Goal: Find contact information: Find contact information

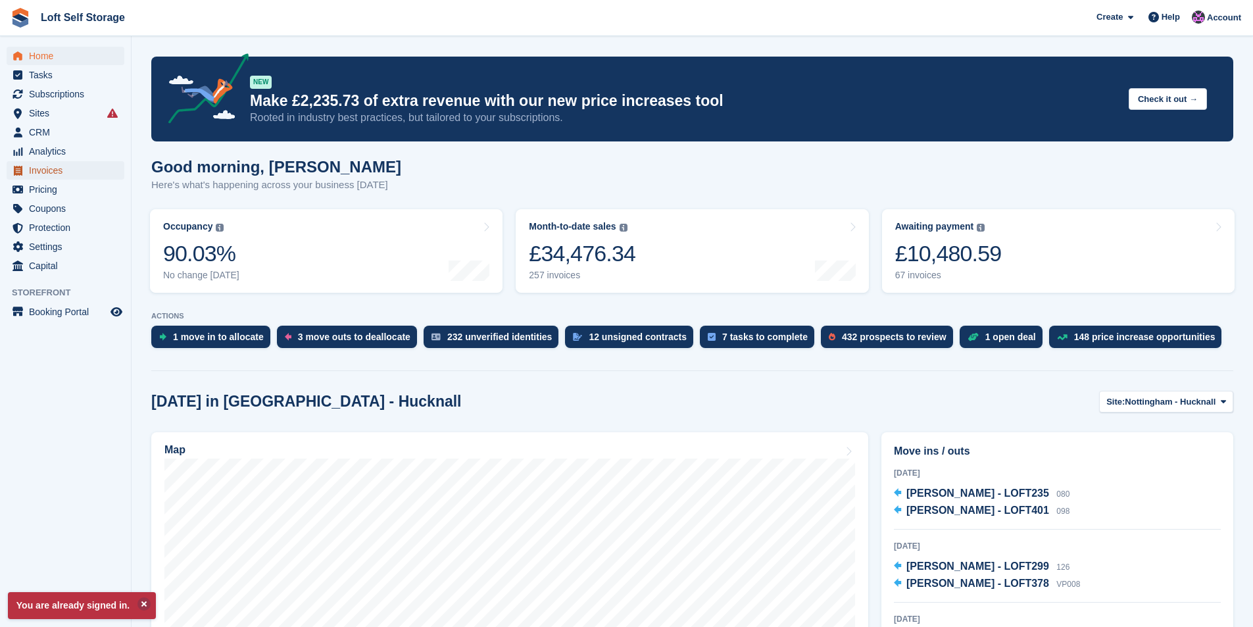
click at [36, 169] on span "Invoices" at bounding box center [68, 170] width 79 height 18
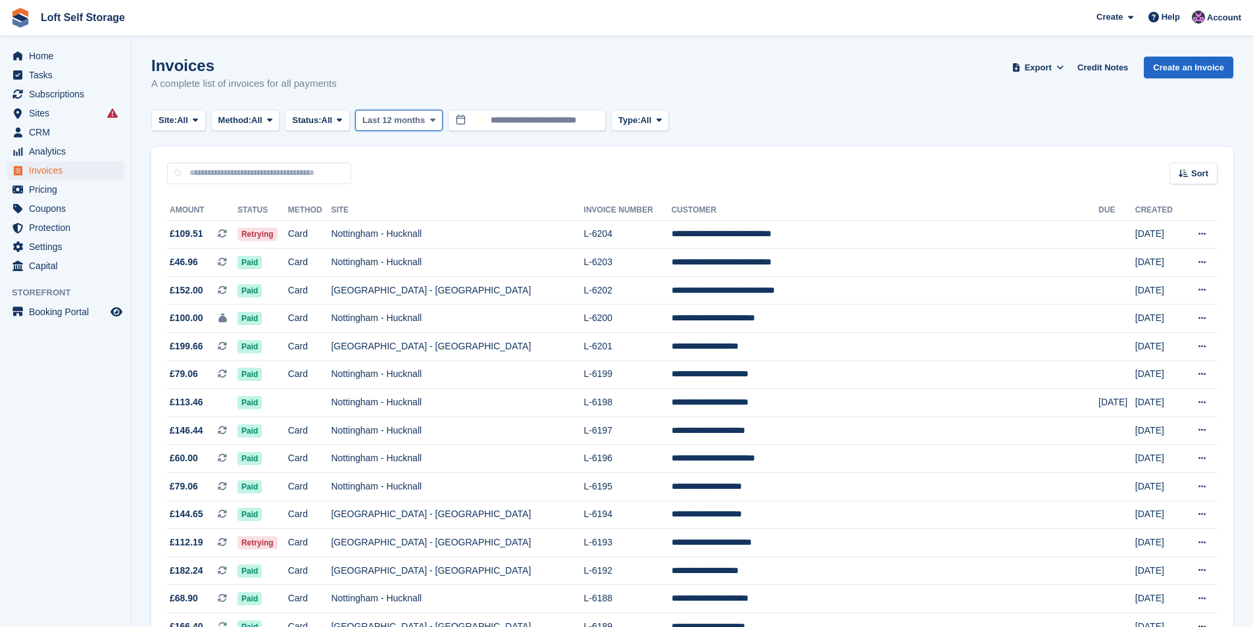
click at [392, 124] on span "Last 12 months" at bounding box center [394, 120] width 63 height 13
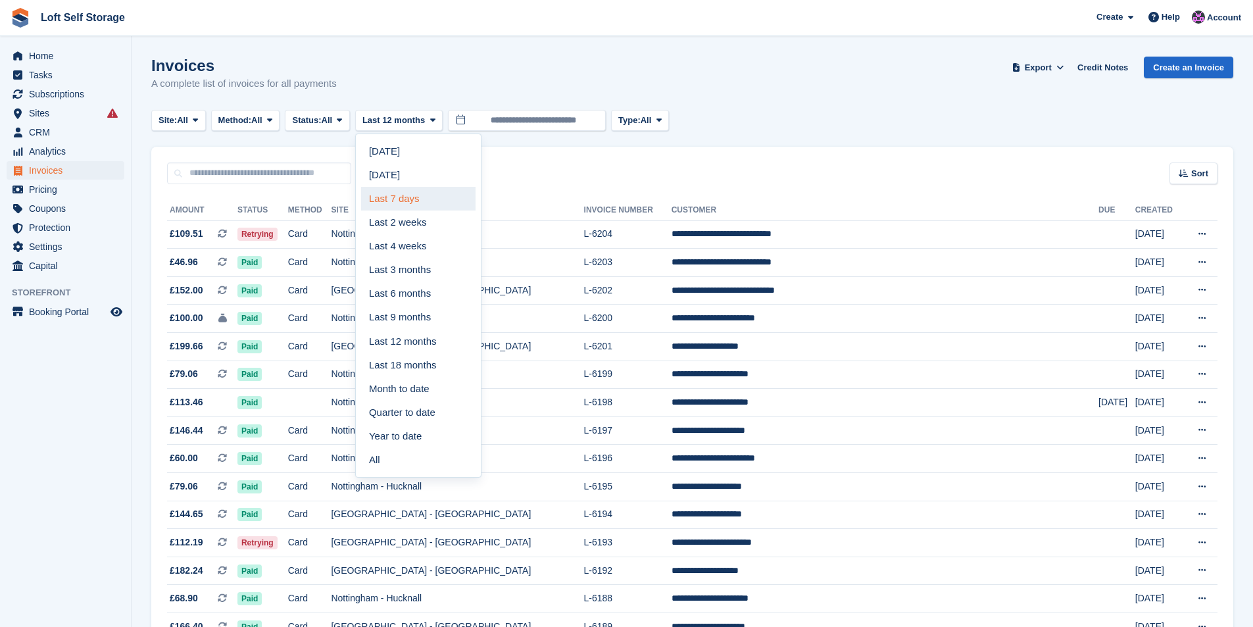
click at [402, 199] on link "Last 7 days" at bounding box center [418, 199] width 114 height 24
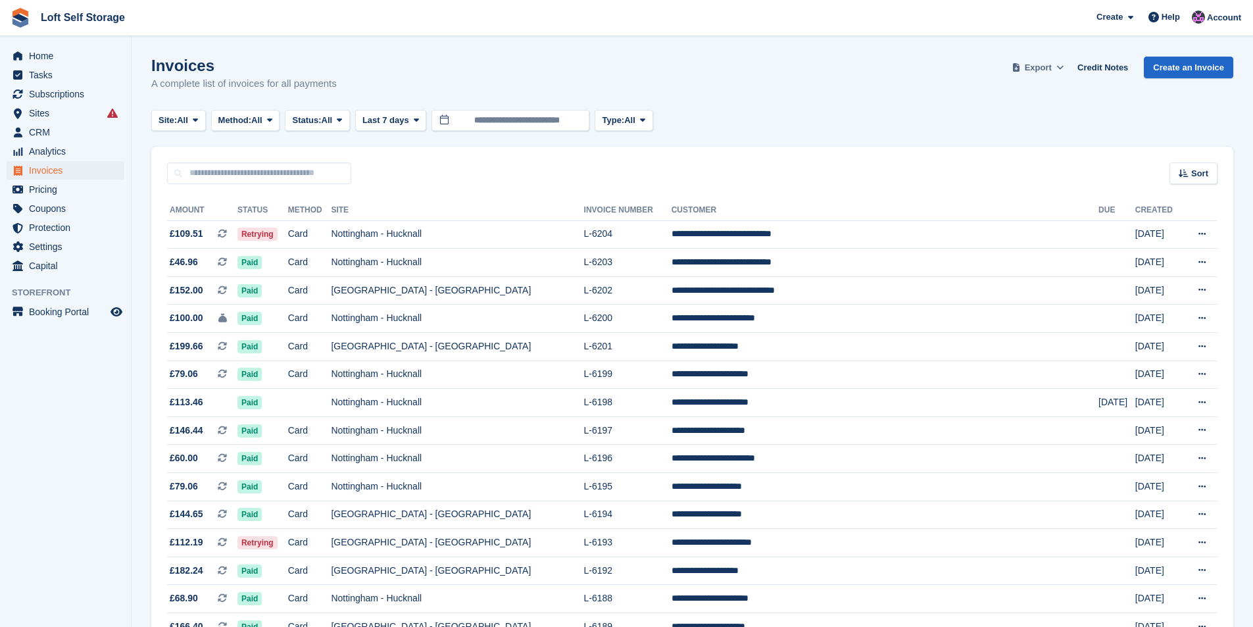
click at [1032, 64] on button "Export" at bounding box center [1038, 68] width 58 height 22
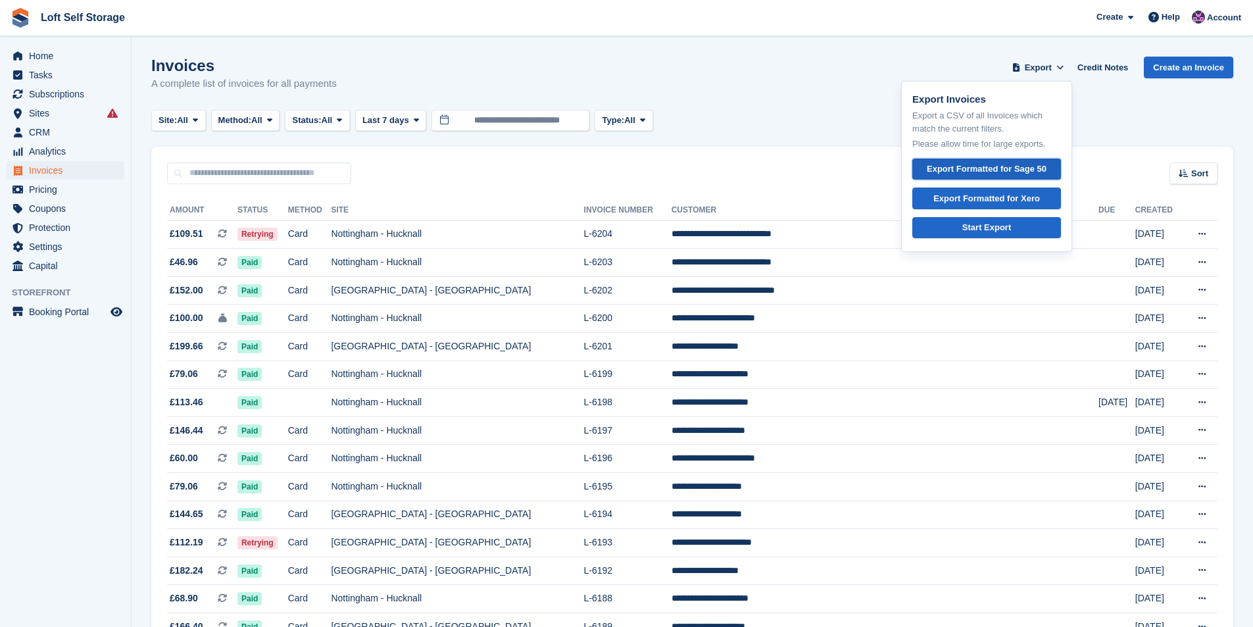
click at [992, 166] on div "Export Formatted for Sage 50" at bounding box center [987, 169] width 120 height 13
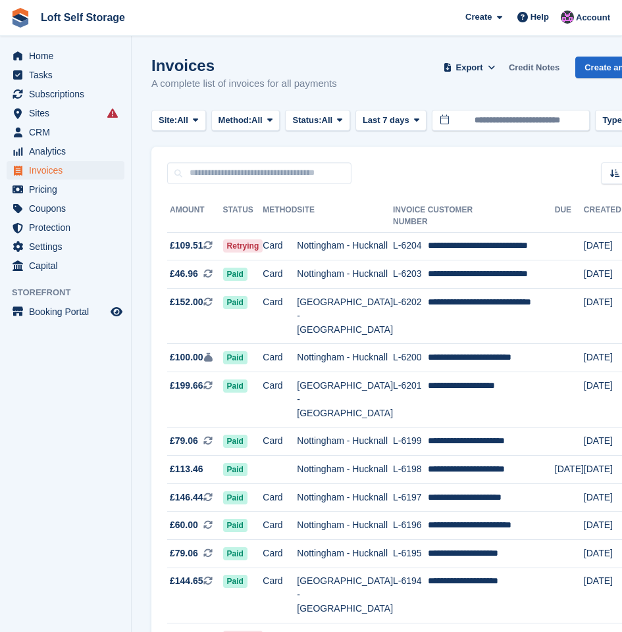
click at [527, 64] on link "Credit Notes" at bounding box center [533, 68] width 61 height 22
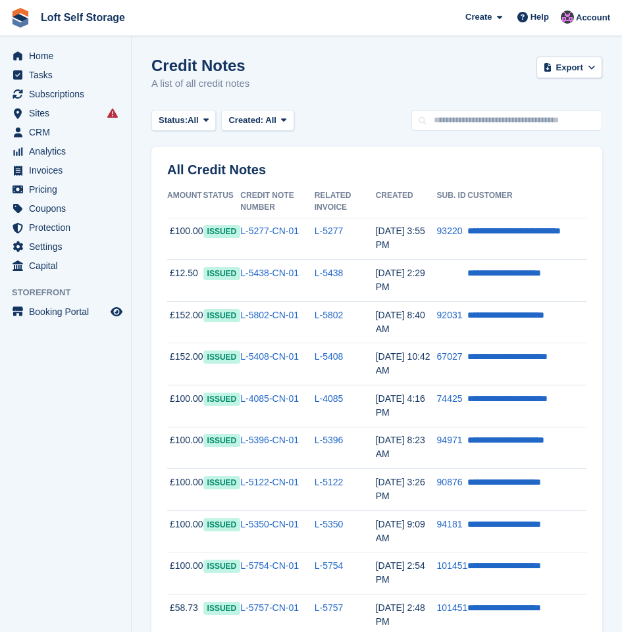
click at [328, 72] on div "Credit Notes A list of all credit notes Export Export Credit Notes Export a CSV…" at bounding box center [376, 82] width 451 height 51
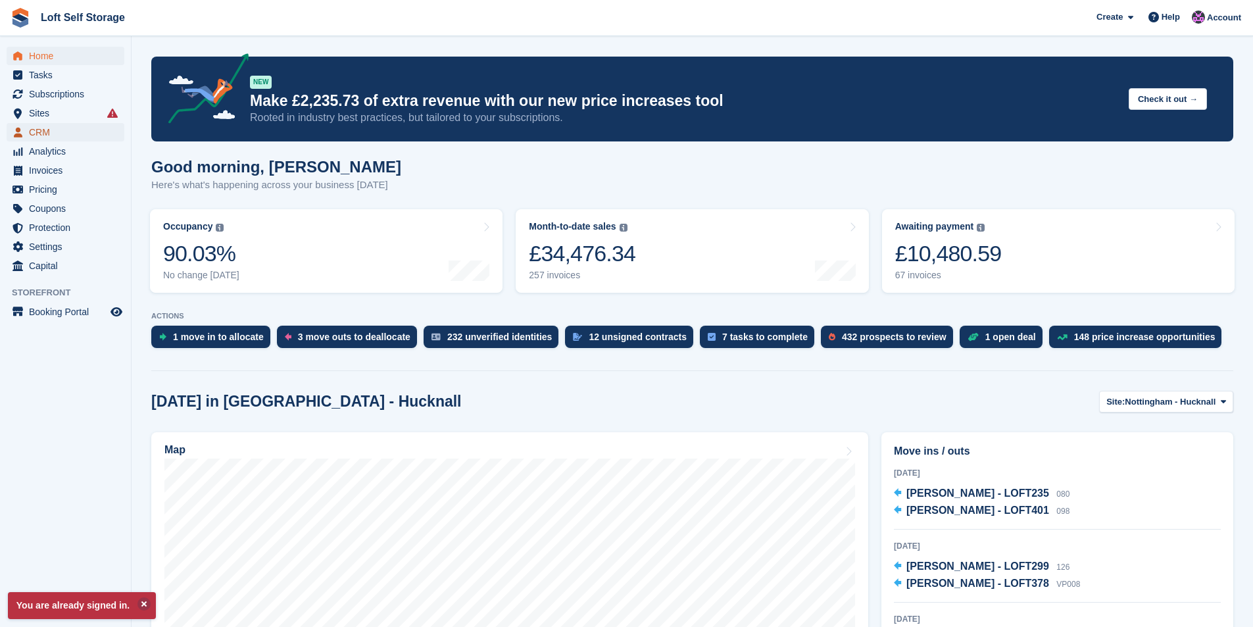
click at [55, 127] on span "CRM" at bounding box center [68, 132] width 79 height 18
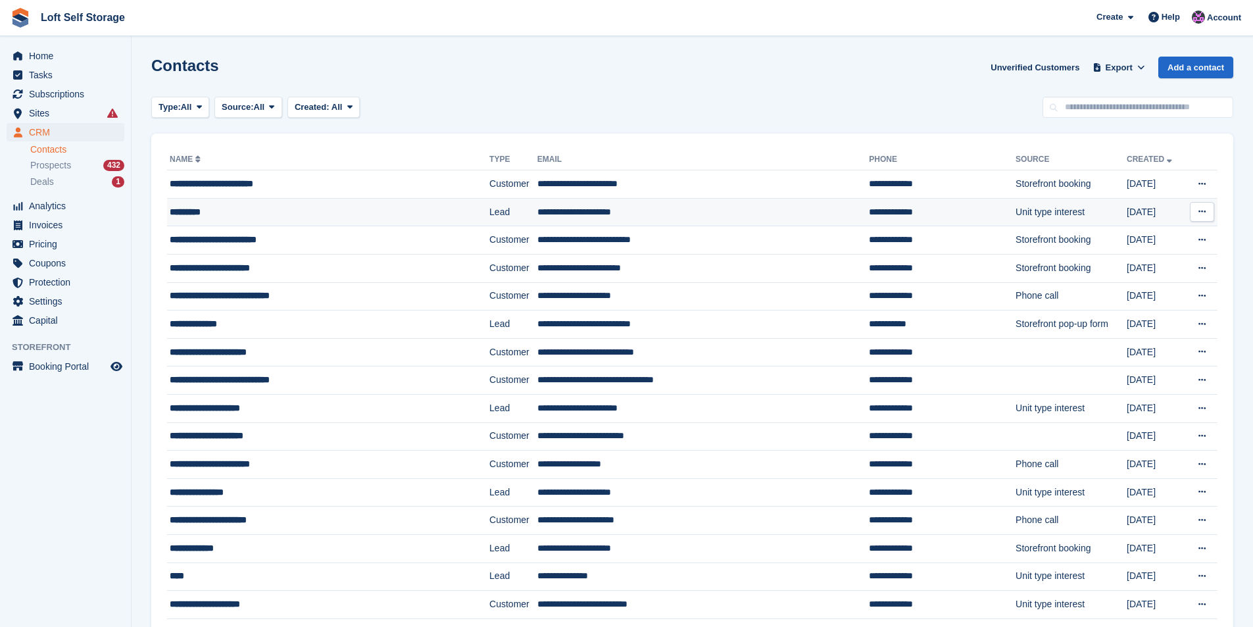
drag, startPoint x: 278, startPoint y: 193, endPoint x: 304, endPoint y: 218, distance: 35.8
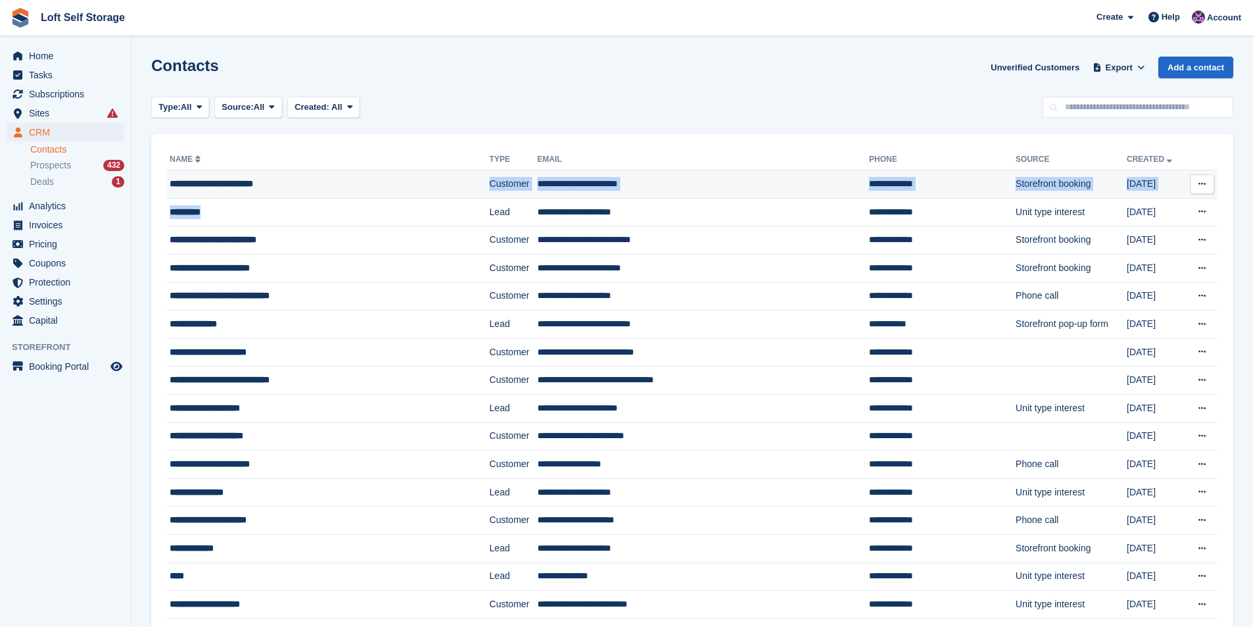
click at [308, 185] on div "**********" at bounding box center [303, 184] width 266 height 14
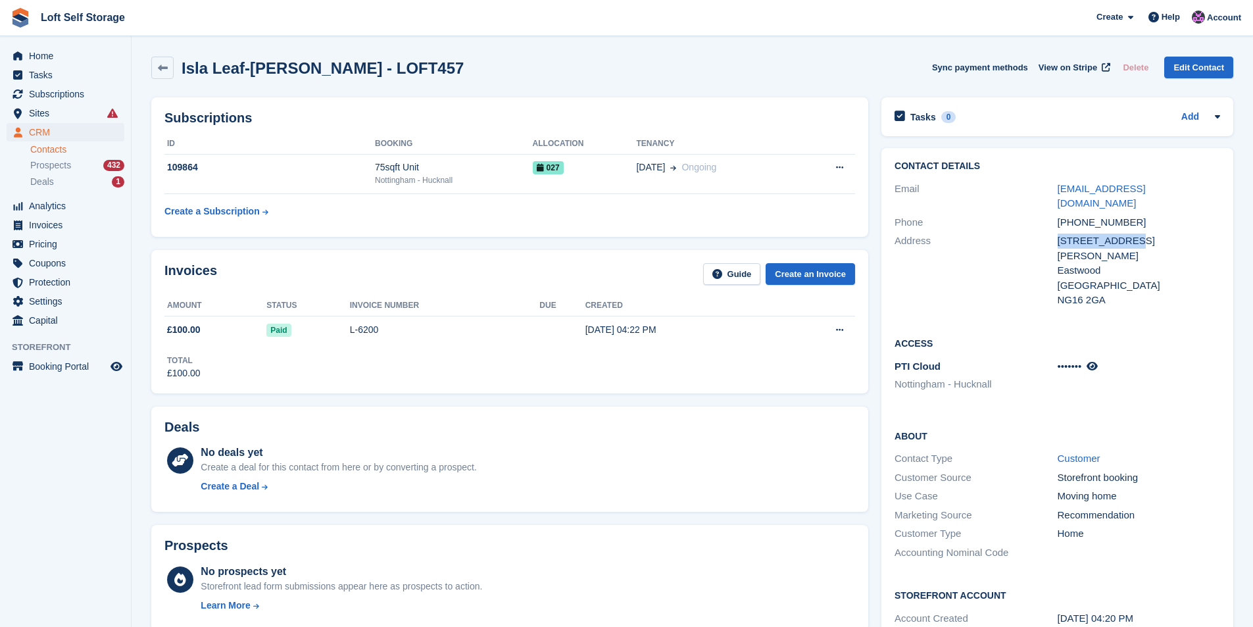
drag, startPoint x: 1123, startPoint y: 227, endPoint x: 1059, endPoint y: 226, distance: 63.8
click at [1059, 234] on div "20, Baker Road" at bounding box center [1139, 249] width 163 height 30
copy div "20, Baker Road"
drag, startPoint x: 291, startPoint y: 69, endPoint x: 183, endPoint y: 60, distance: 108.9
click at [183, 60] on h2 "Isla Leaf-[PERSON_NAME] - LOFT457" at bounding box center [323, 68] width 282 height 18
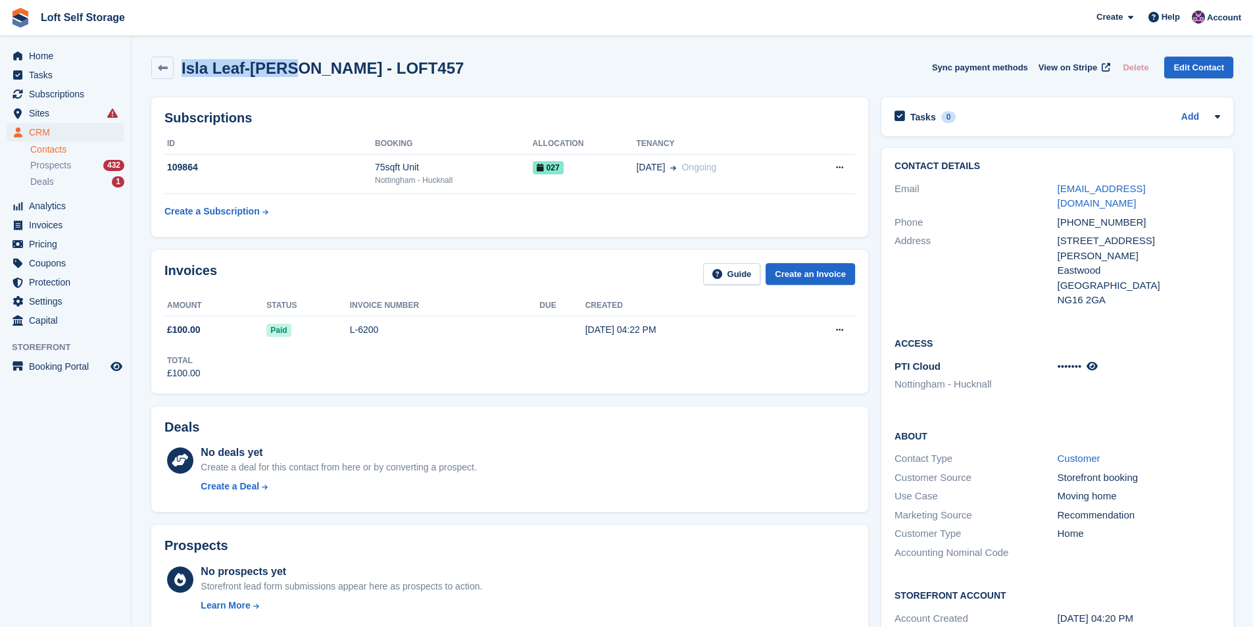
copy h2 "Isla Leaf-McVoy"
drag, startPoint x: 1103, startPoint y: 267, endPoint x: 1061, endPoint y: 272, distance: 42.4
click at [1061, 293] on div "NG16 2GA" at bounding box center [1139, 300] width 163 height 15
copy div "NG16 2GA"
drag, startPoint x: 1130, startPoint y: 205, endPoint x: 1061, endPoint y: 205, distance: 69.7
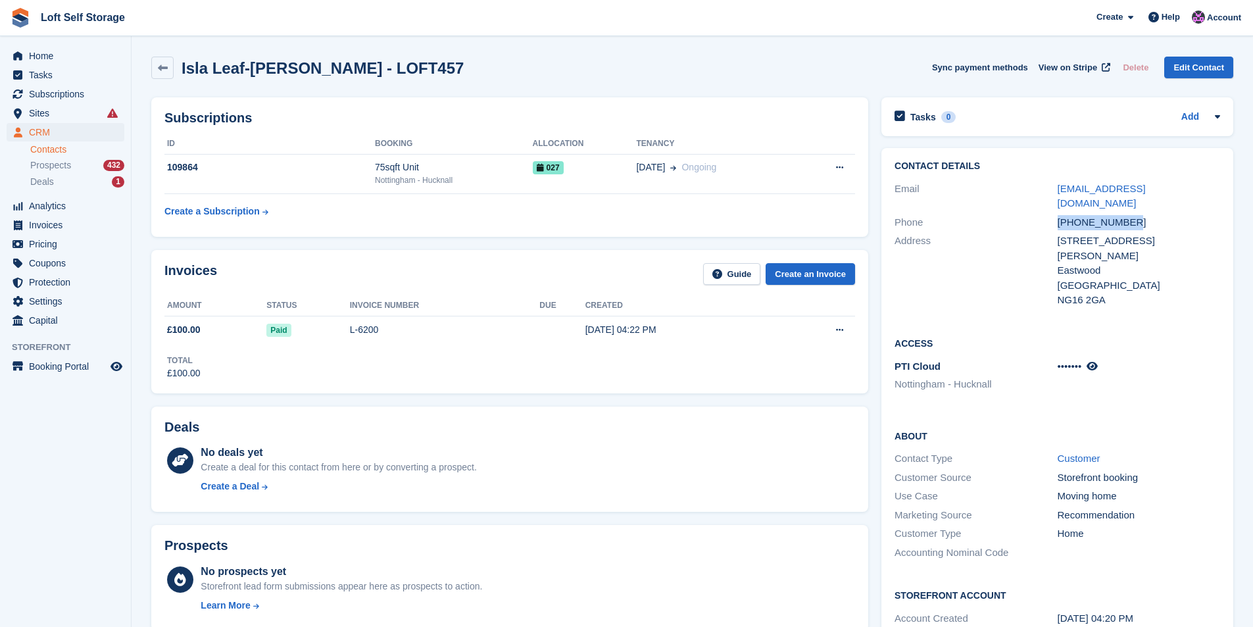
click at [1061, 215] on div "+447896014020" at bounding box center [1139, 222] width 163 height 15
copy div "+447896014020"
click at [1138, 293] on div "NG16 2GA" at bounding box center [1139, 300] width 163 height 15
drag, startPoint x: 1173, startPoint y: 188, endPoint x: 1058, endPoint y: 188, distance: 115.1
click at [1058, 188] on div "isla.leafmcvoy@gmail.com" at bounding box center [1139, 197] width 163 height 30
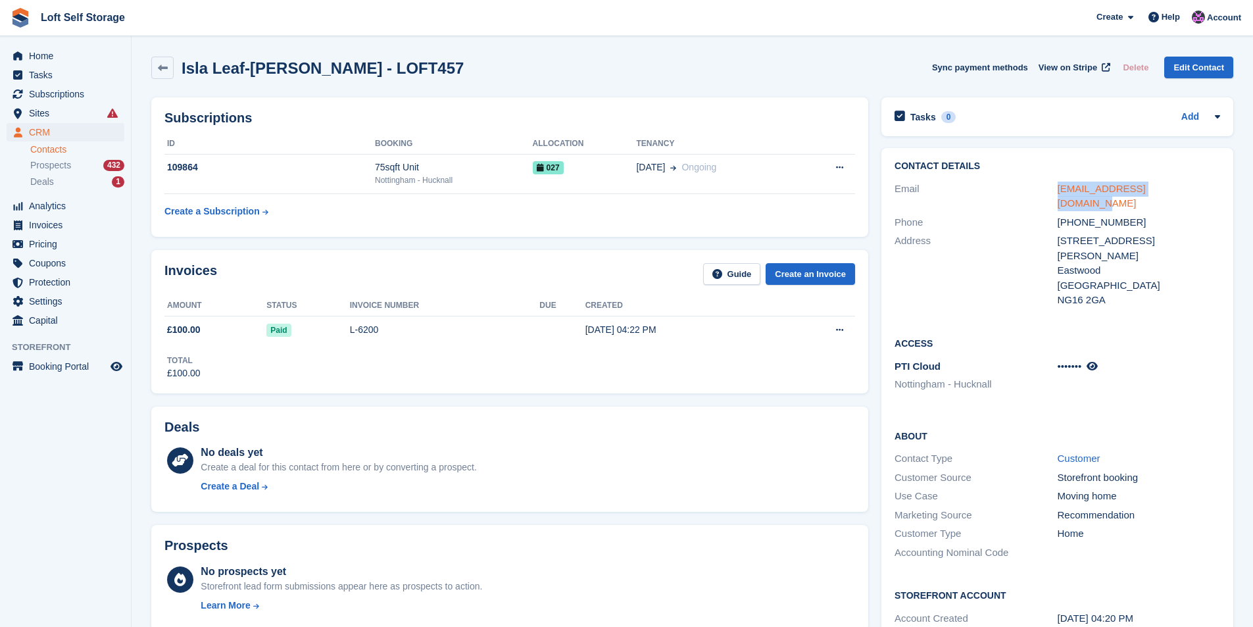
copy link "isla.leafmcvoy@gmail.com"
